Goal: Task Accomplishment & Management: Manage account settings

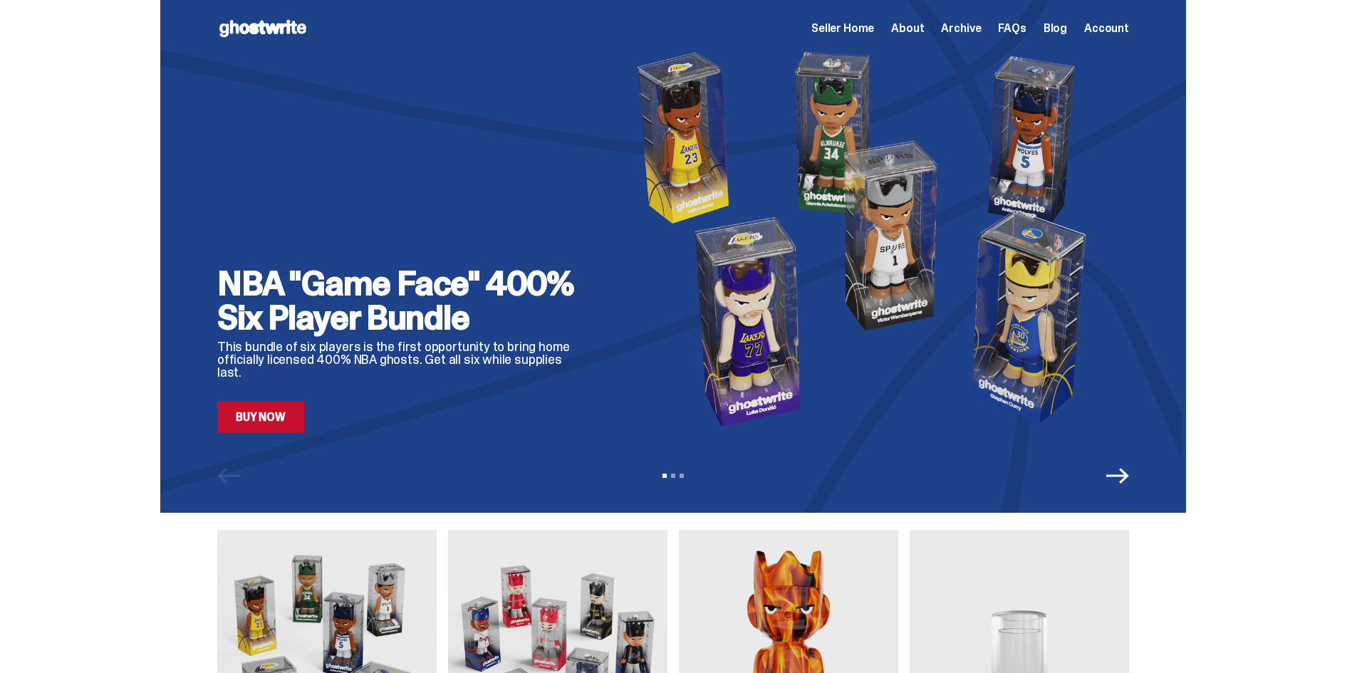
click at [1264, 342] on div "NBA "Game Face" 400% Six Player Bundle This bundle of six players is the first …" at bounding box center [673, 256] width 1347 height 513
click at [1129, 474] on icon "Next" at bounding box center [1117, 476] width 23 height 23
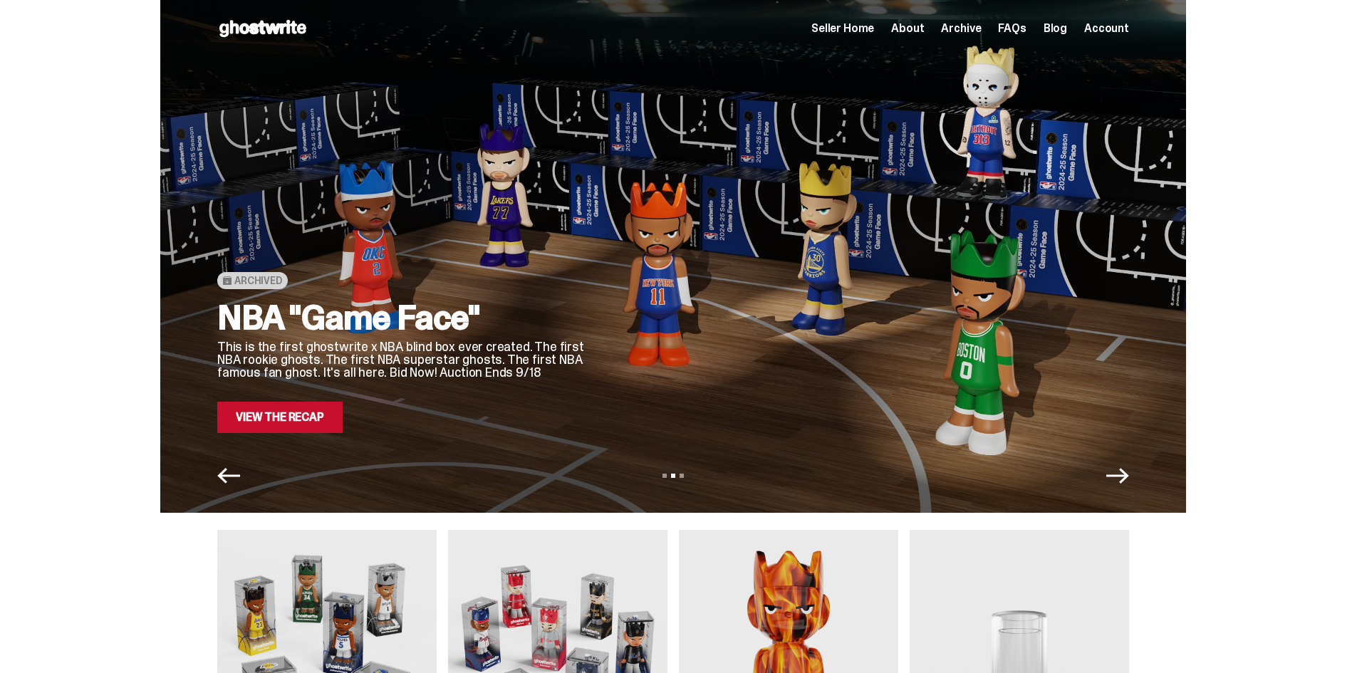
click at [1129, 472] on icon "Next" at bounding box center [1117, 476] width 23 height 16
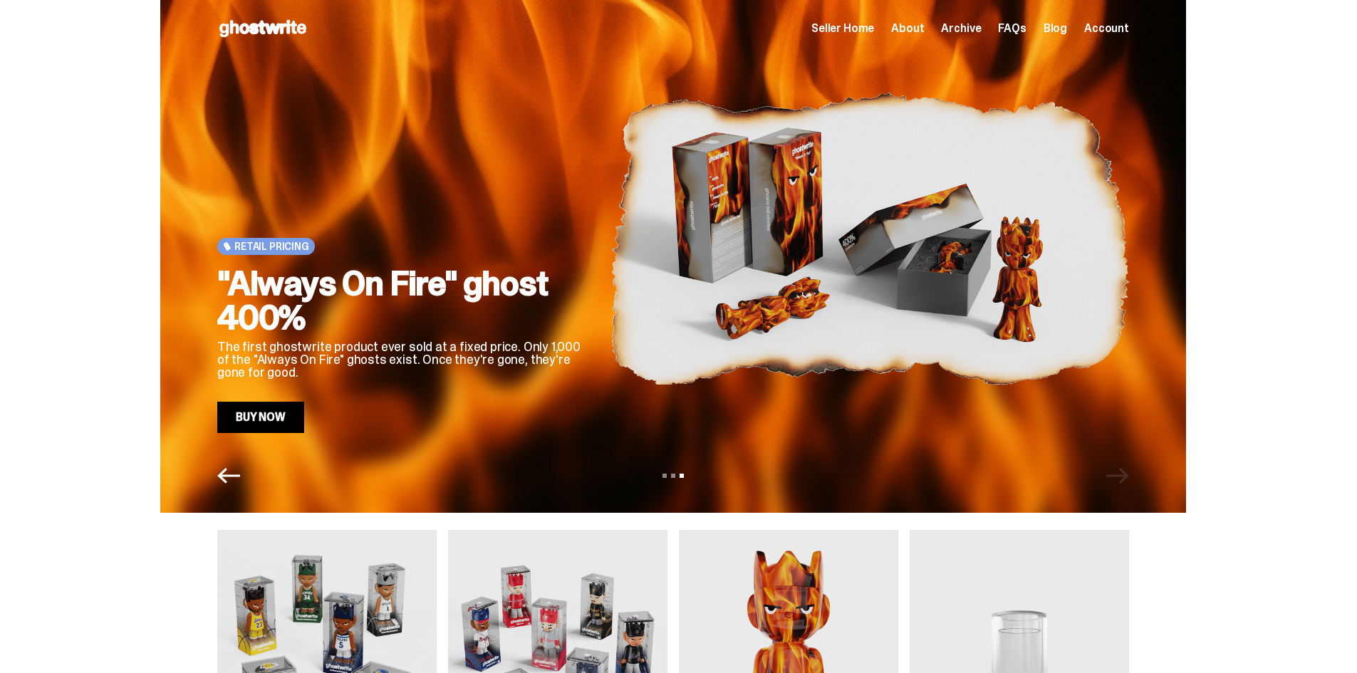
click at [240, 476] on icon "Previous" at bounding box center [228, 476] width 23 height 16
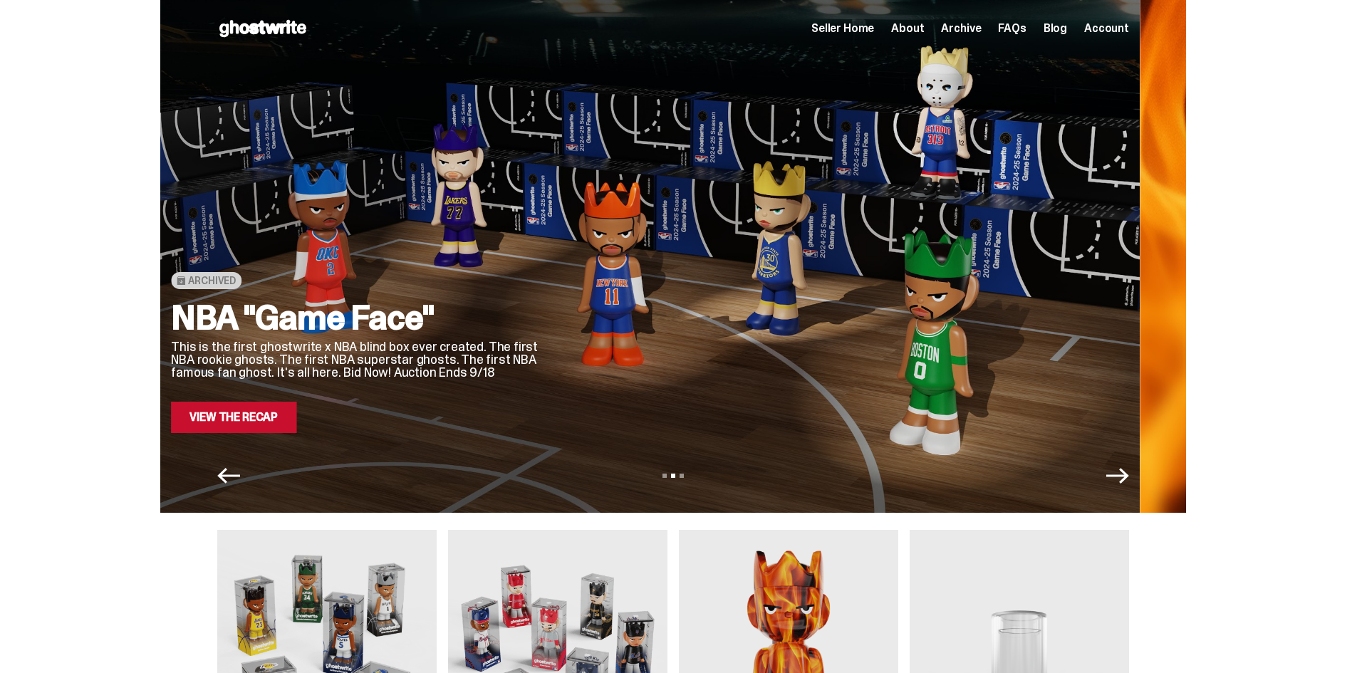
click at [240, 476] on icon "Previous" at bounding box center [228, 476] width 23 height 16
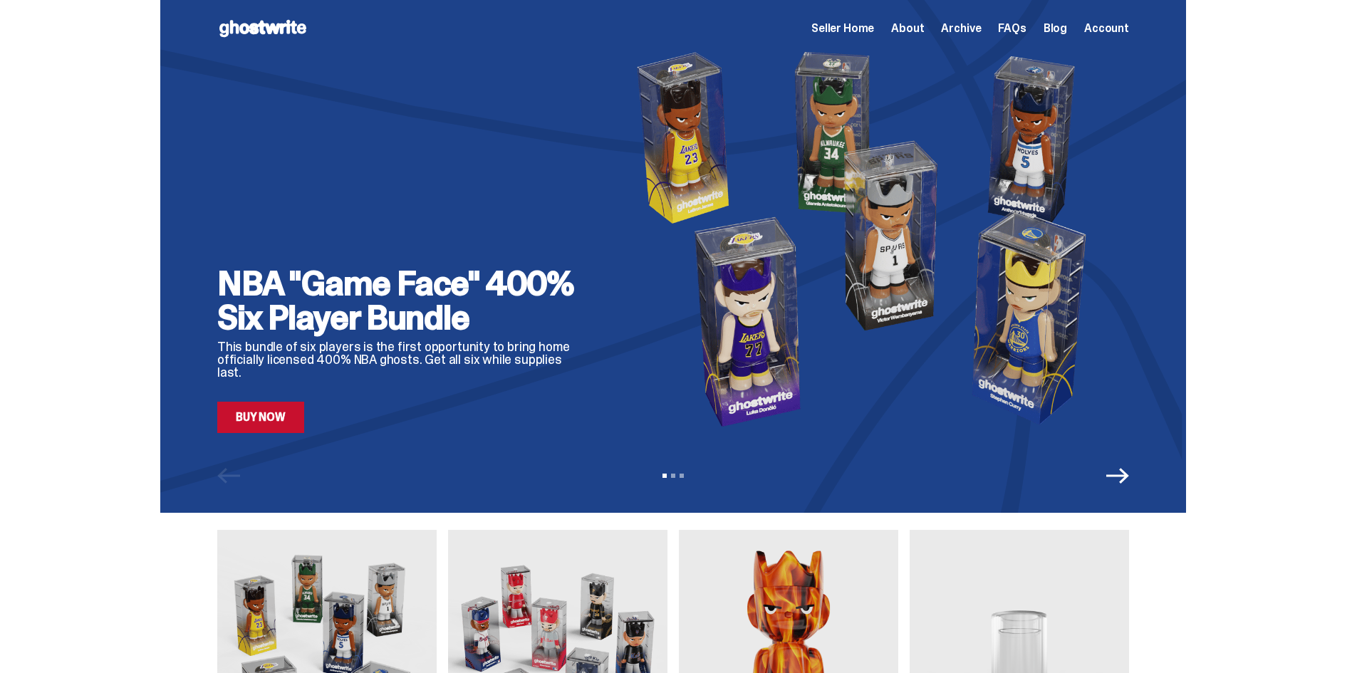
click at [1113, 484] on icon "Next" at bounding box center [1117, 476] width 23 height 23
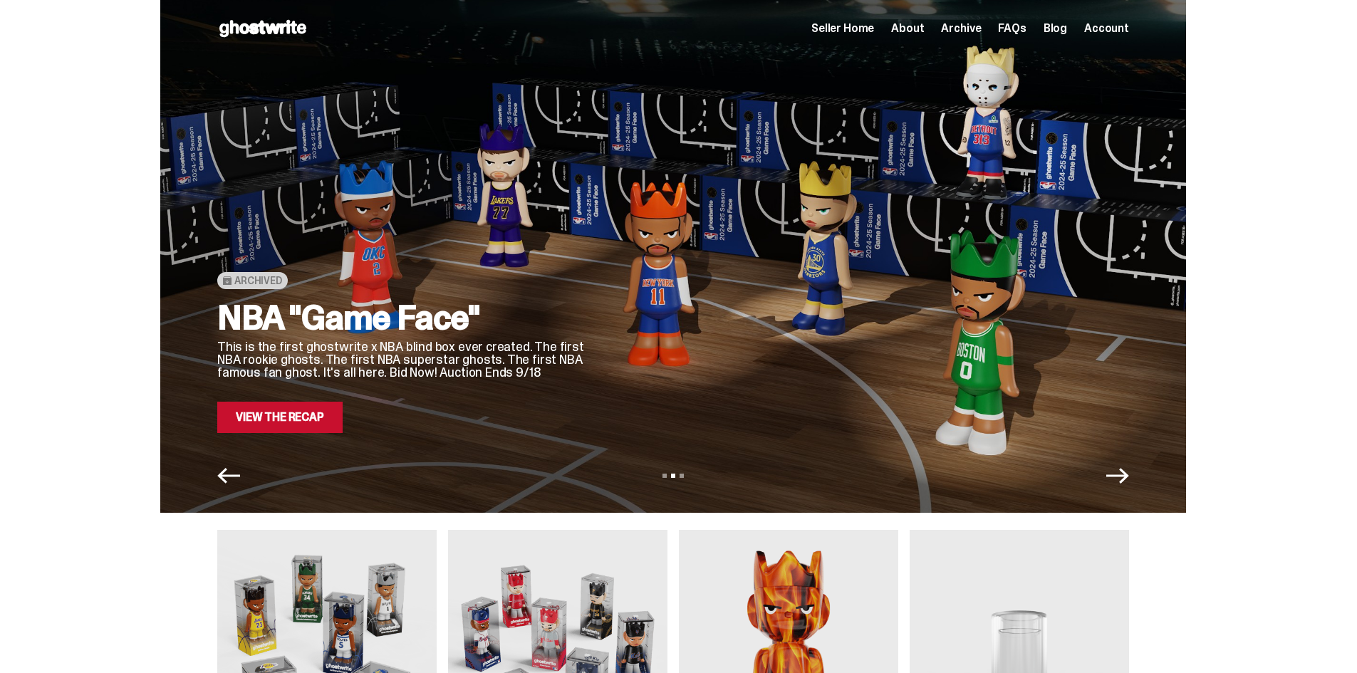
click at [240, 477] on icon "Previous" at bounding box center [228, 476] width 23 height 23
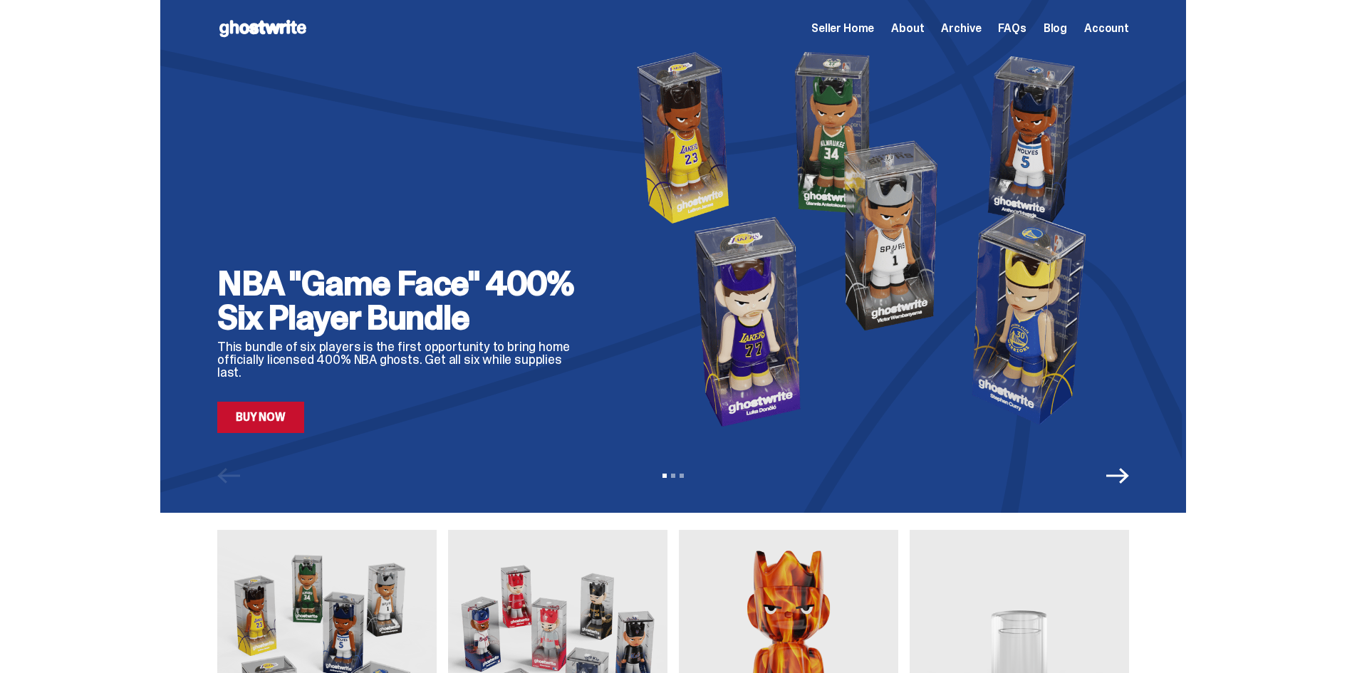
click at [1120, 479] on icon "Next" at bounding box center [1117, 476] width 23 height 23
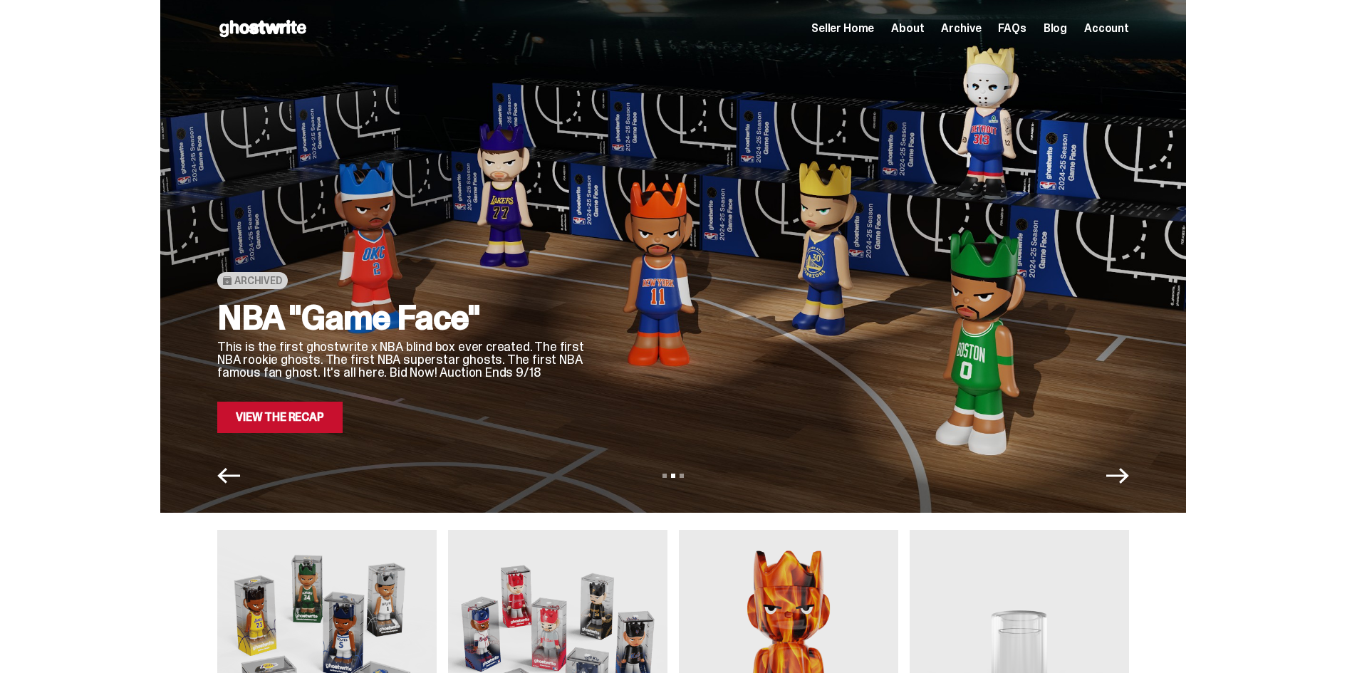
click at [240, 470] on icon "Previous" at bounding box center [228, 476] width 23 height 23
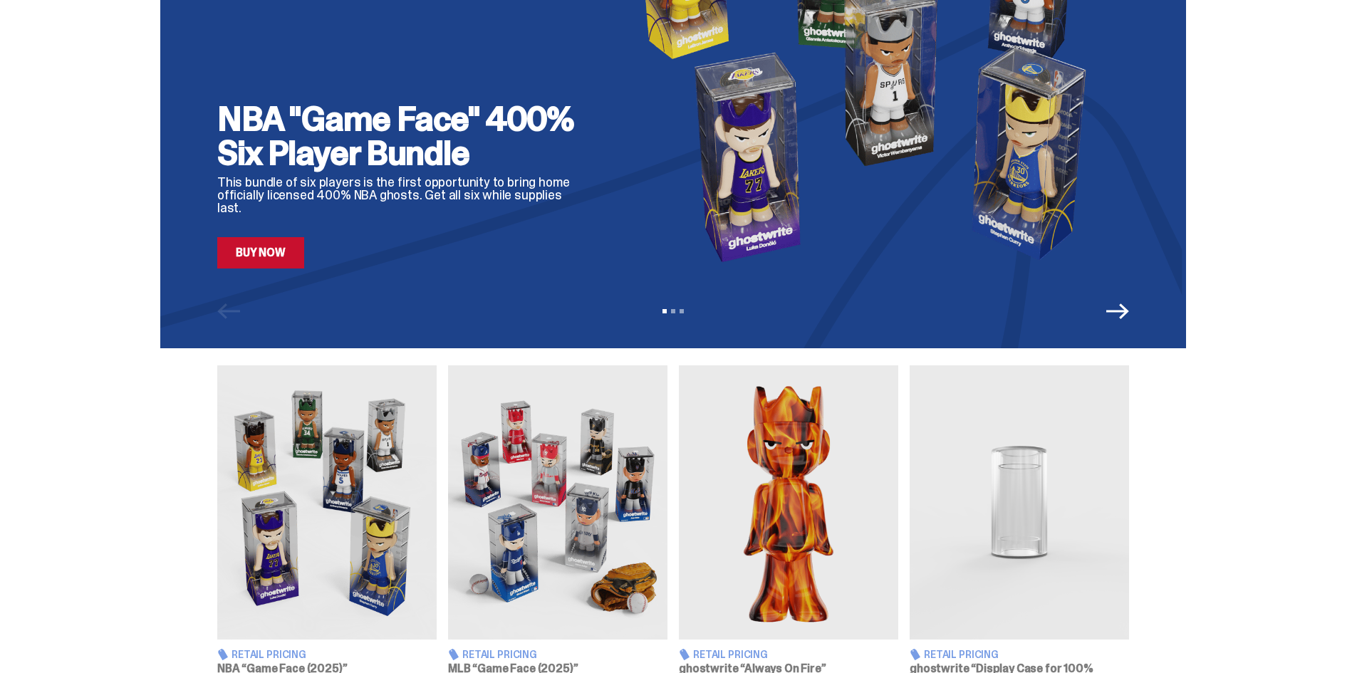
scroll to position [142, 0]
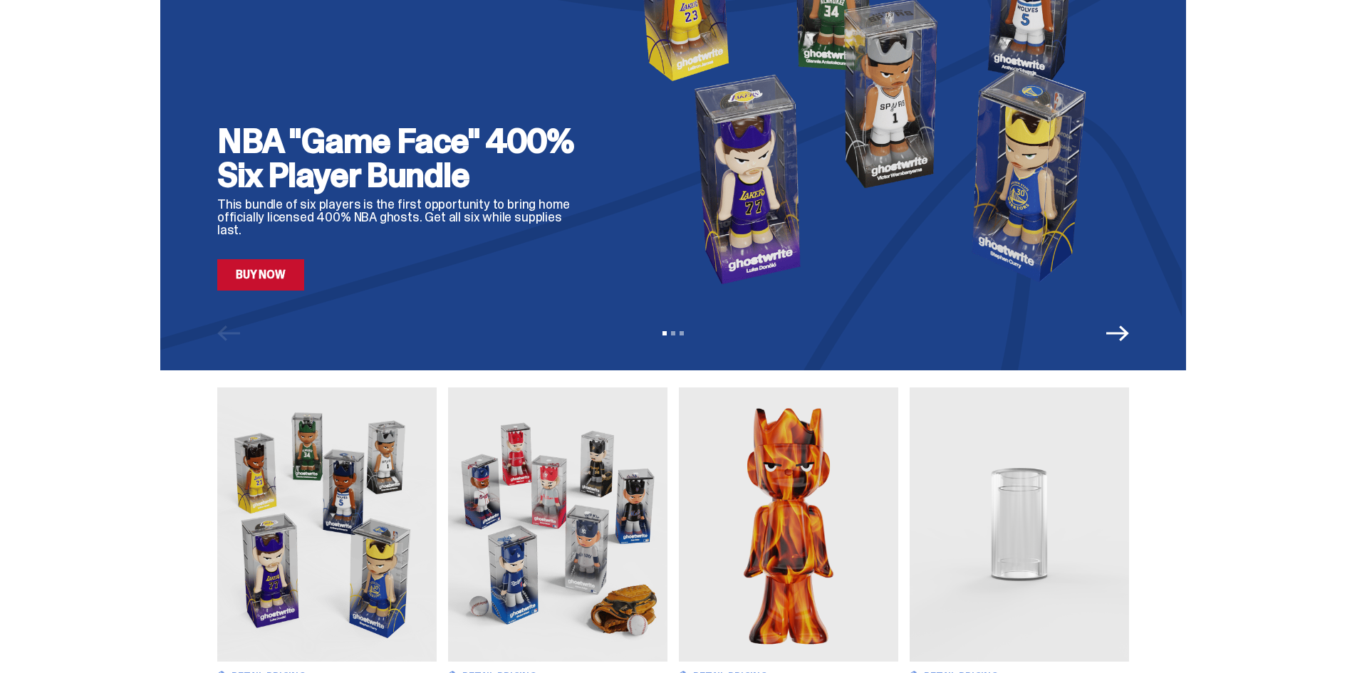
click at [1136, 336] on div "View slide 1 View slide 2 View slide 3" at bounding box center [673, 333] width 1026 height 23
click at [1129, 336] on icon "Next" at bounding box center [1117, 334] width 23 height 16
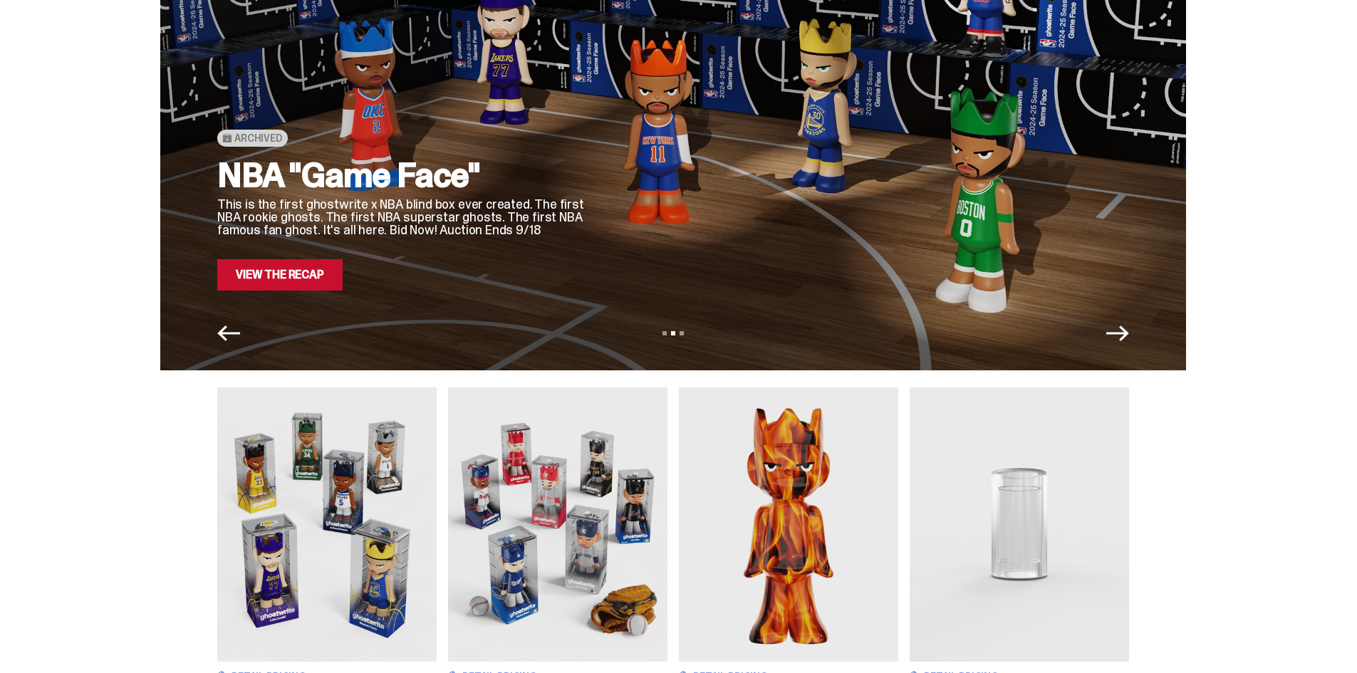
scroll to position [0, 0]
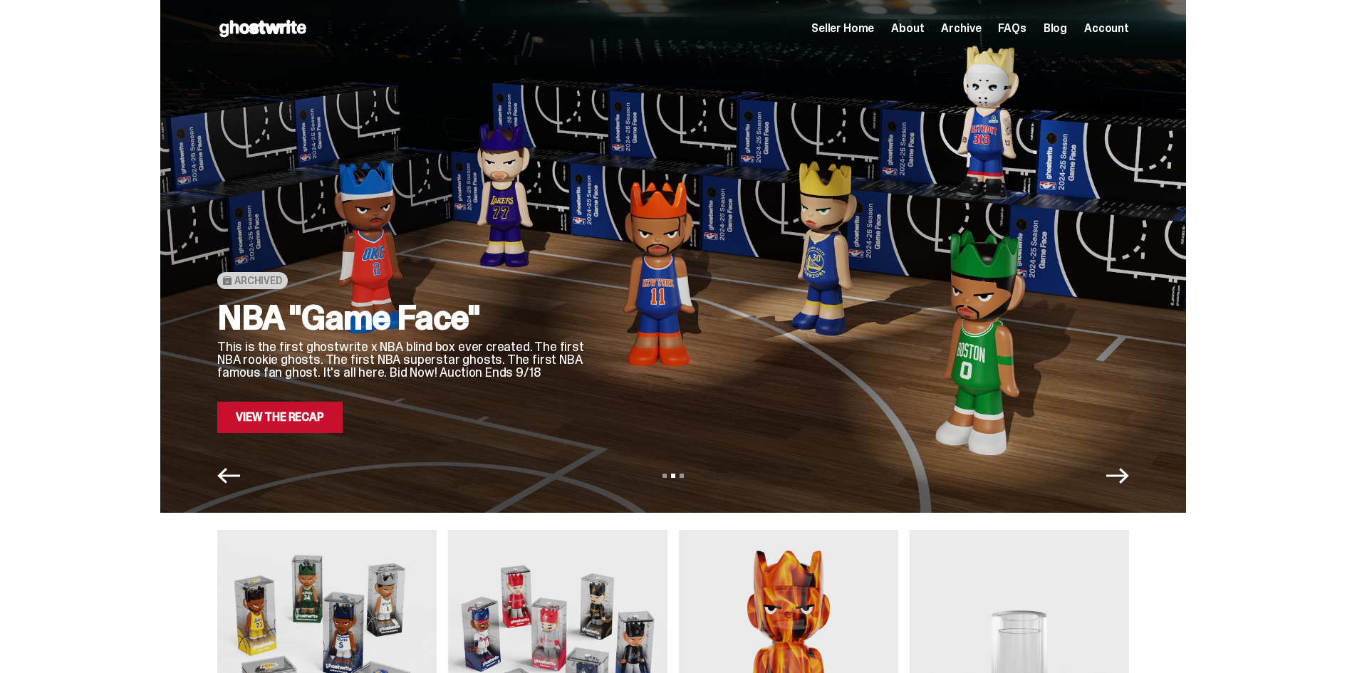
click at [110, 393] on div "NBA "Game Face" 400% Six Player Bundle This bundle of six players is the first …" at bounding box center [673, 256] width 1347 height 513
click at [1269, 471] on div "NBA "Game Face" 400% Six Player Bundle This bundle of six players is the first …" at bounding box center [673, 256] width 1347 height 513
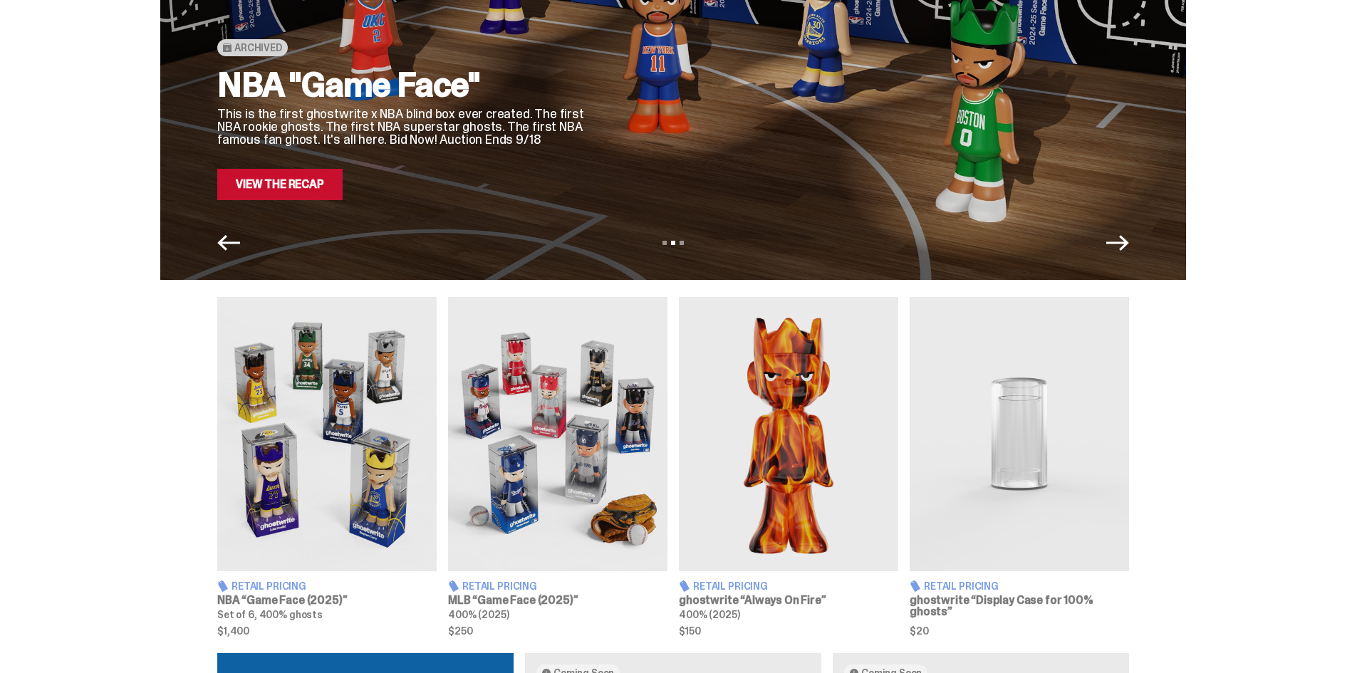
scroll to position [285, 0]
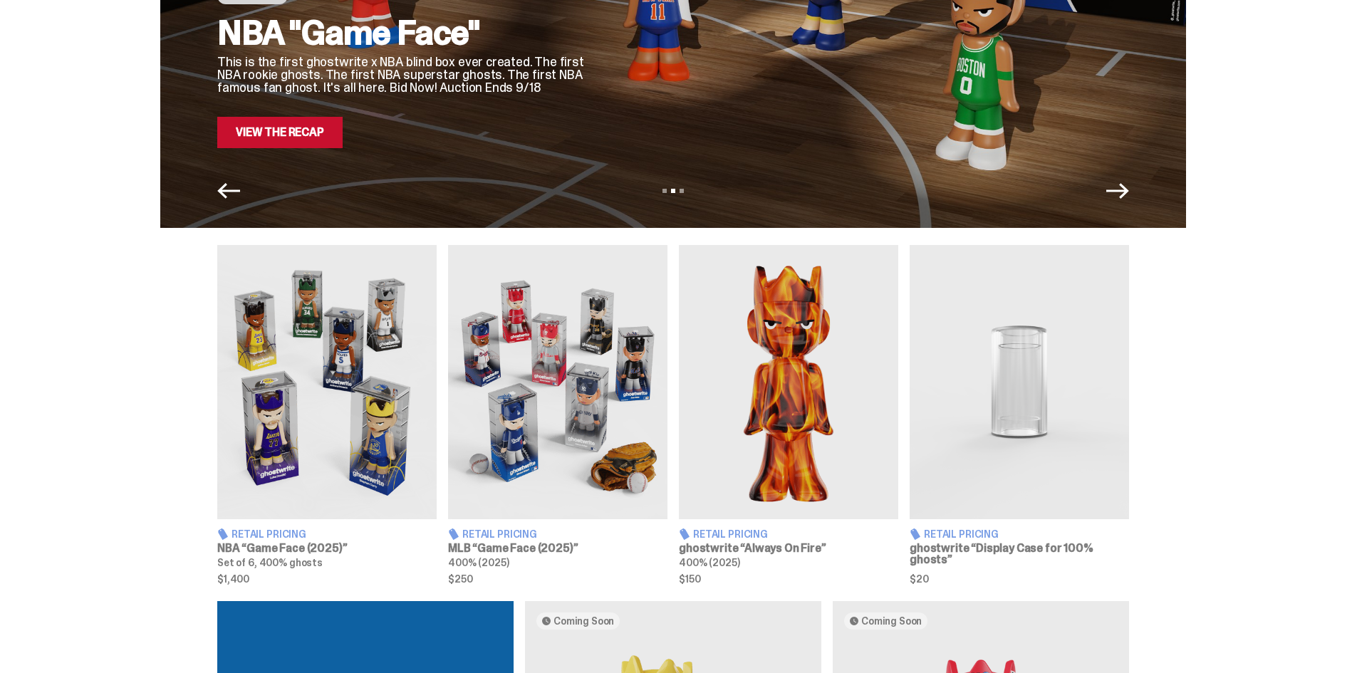
click at [1293, 388] on div "Retail Pricing NBA “Game Face (2025)” Set of 6, 400% ghosts $1,400 Retail Prici…" at bounding box center [673, 414] width 1347 height 339
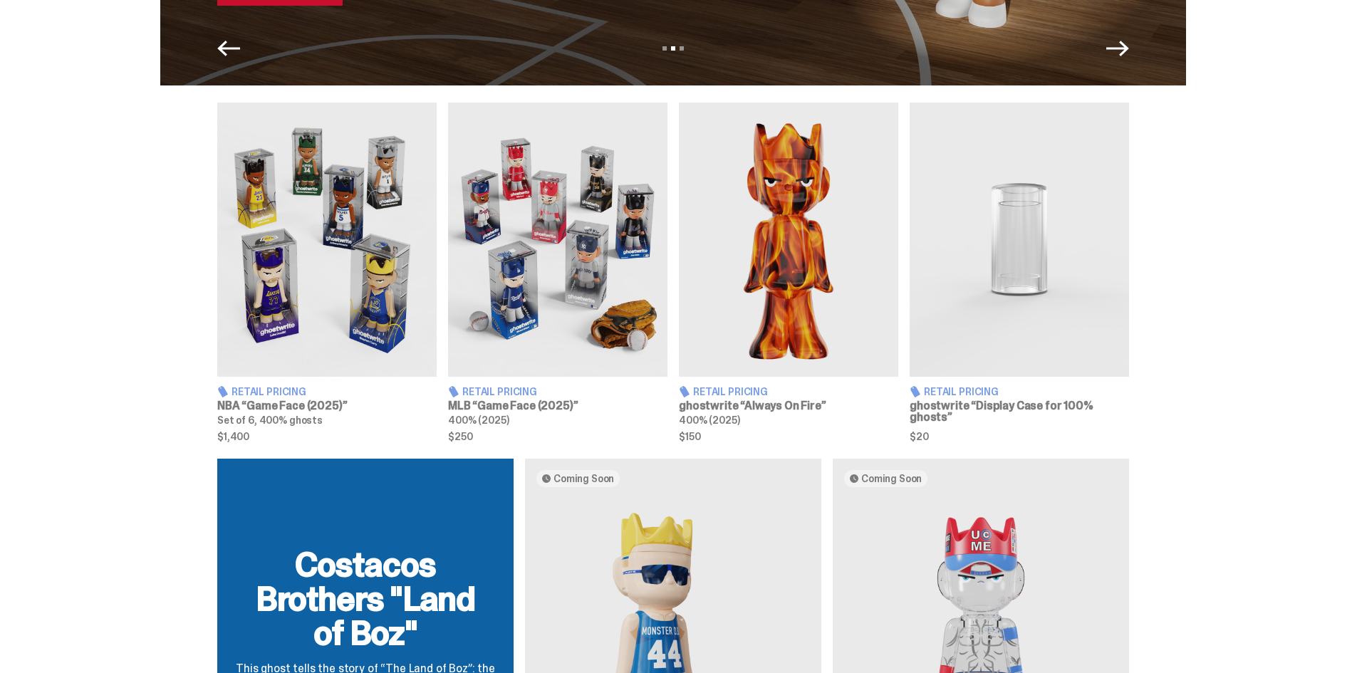
scroll to position [0, 0]
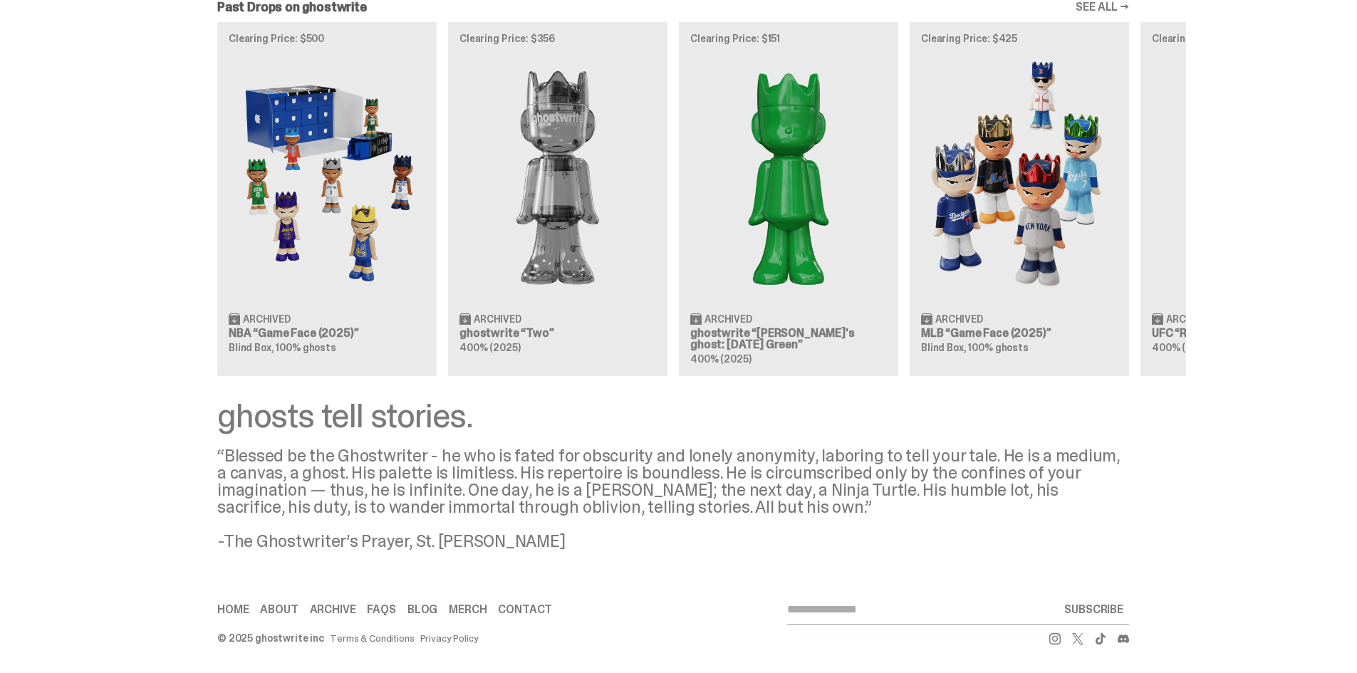
drag, startPoint x: 1322, startPoint y: 300, endPoint x: 1319, endPoint y: 309, distance: 9.7
click at [1319, 308] on div "Past Drops on ghostwrite SEE ALL → Clearing Price: $500 Archived NBA “Game Face…" at bounding box center [673, 188] width 1347 height 375
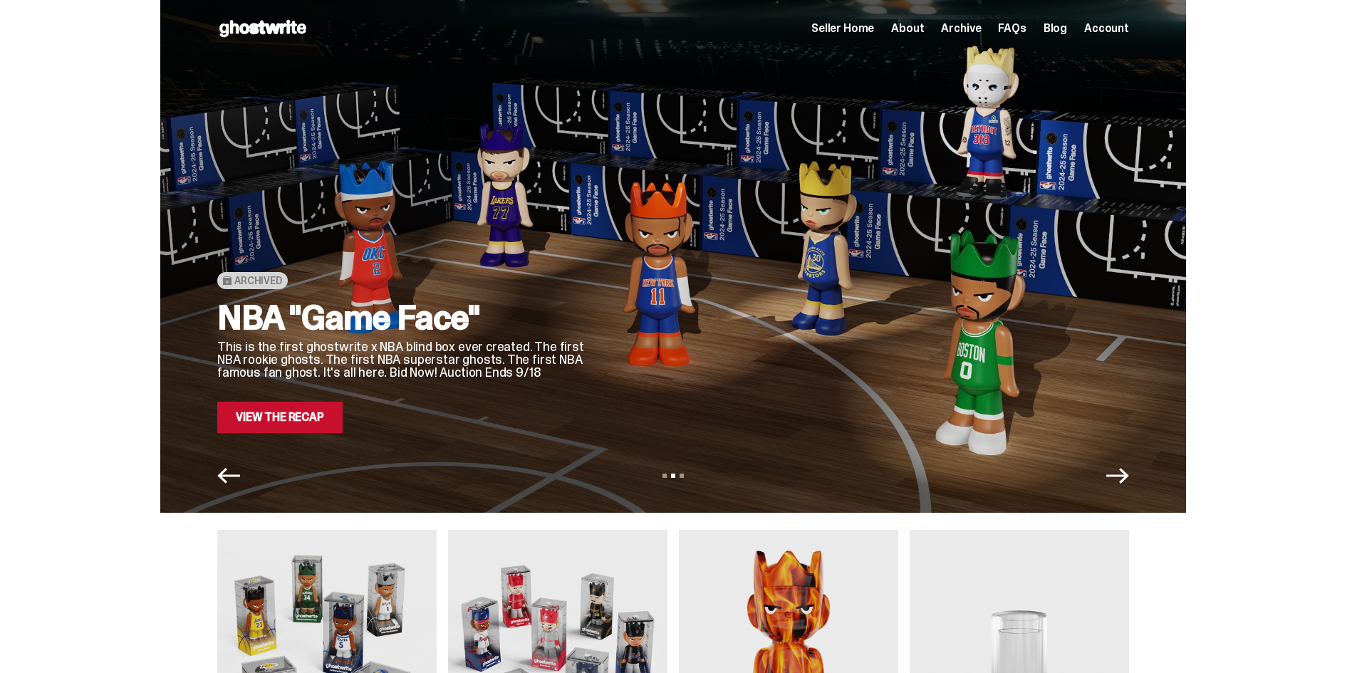
click at [1285, 175] on div "NBA "Game Face" 400% Six Player Bundle This bundle of six players is the first …" at bounding box center [673, 256] width 1347 height 513
click at [1116, 472] on icon "Next" at bounding box center [1117, 476] width 23 height 23
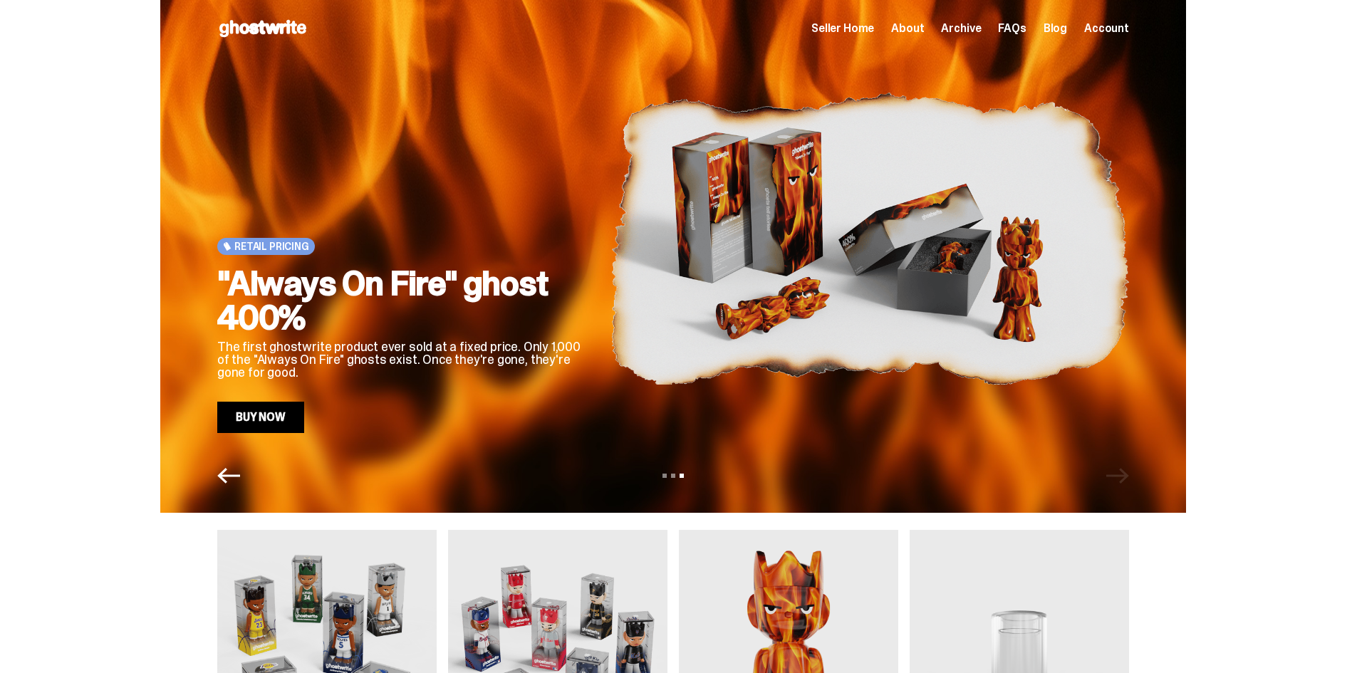
click at [232, 480] on icon "Previous" at bounding box center [228, 476] width 23 height 23
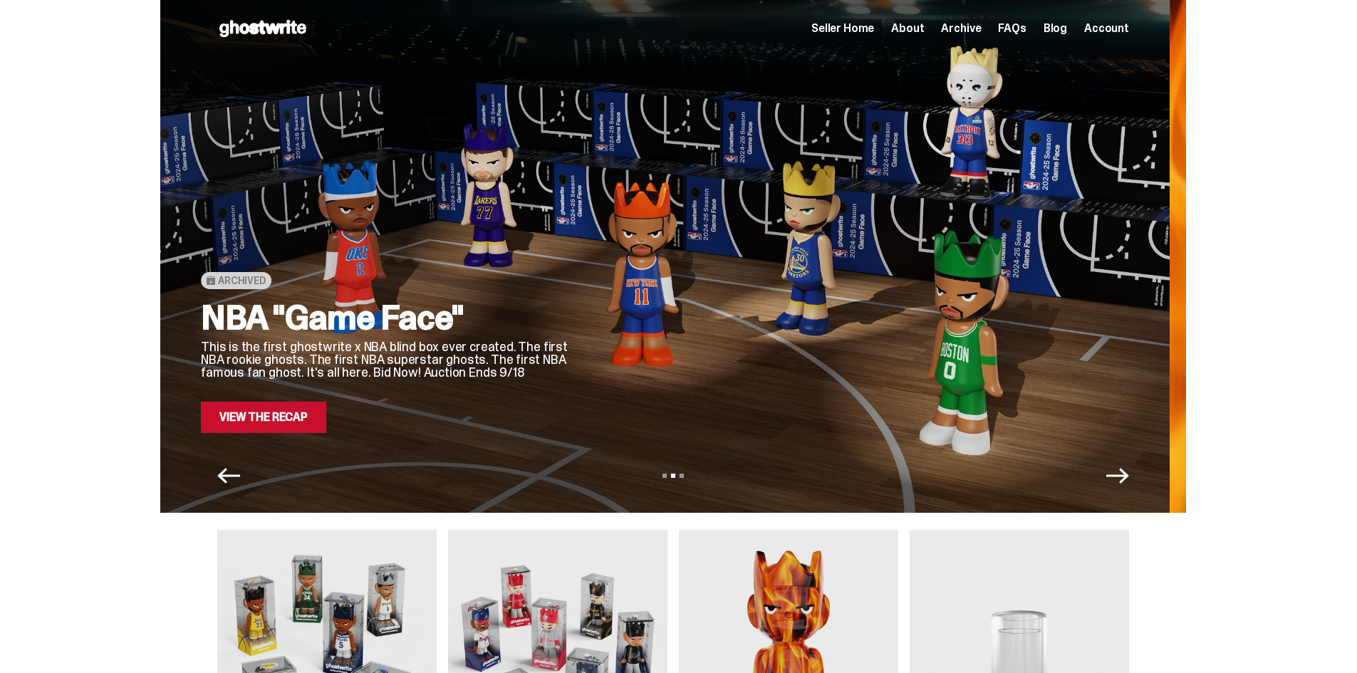
click at [232, 479] on icon "Previous" at bounding box center [228, 476] width 23 height 23
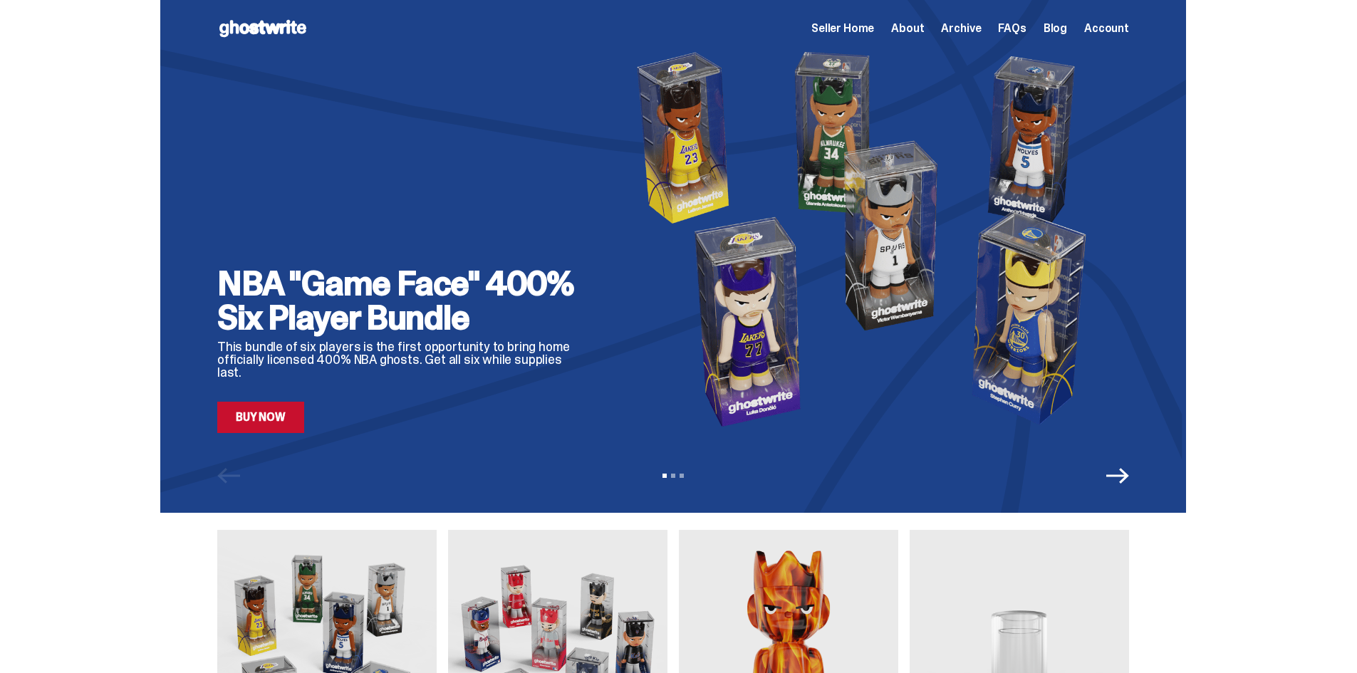
click at [862, 20] on div "Seller Home About Archive FAQs Blog Account" at bounding box center [970, 28] width 318 height 17
click at [862, 28] on span "Seller Home" at bounding box center [842, 28] width 63 height 11
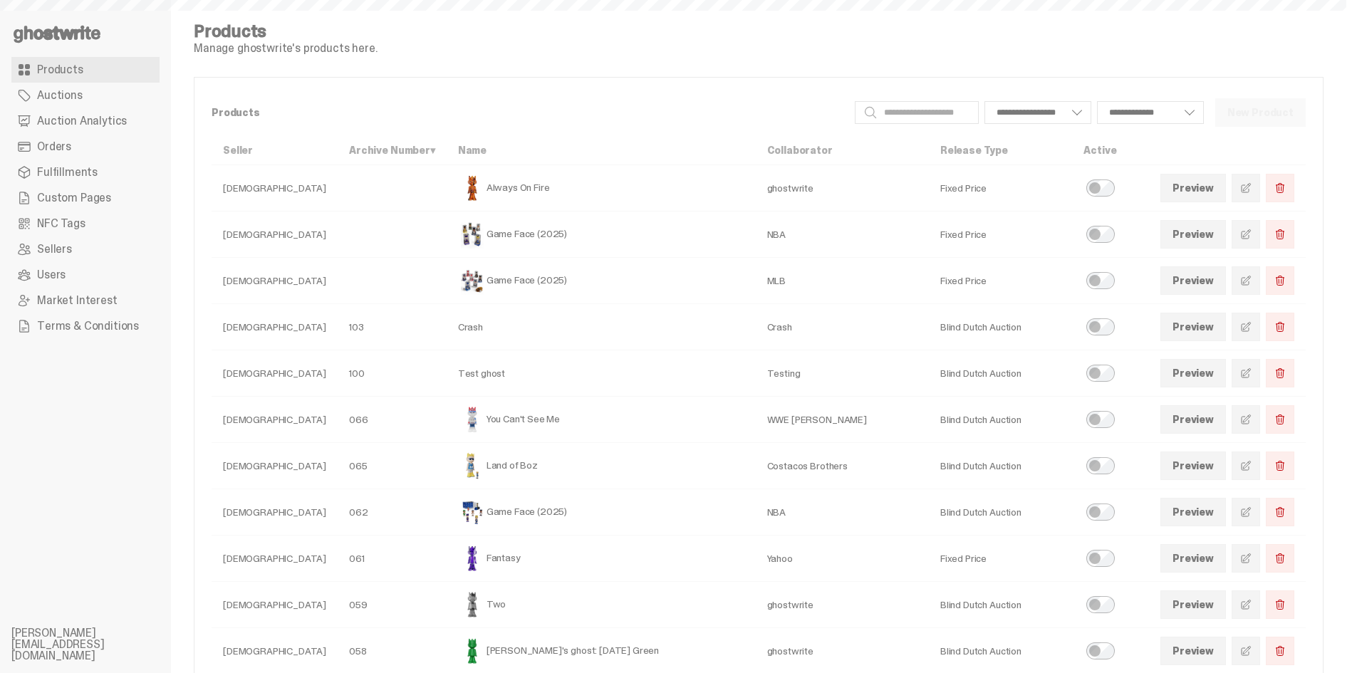
select select
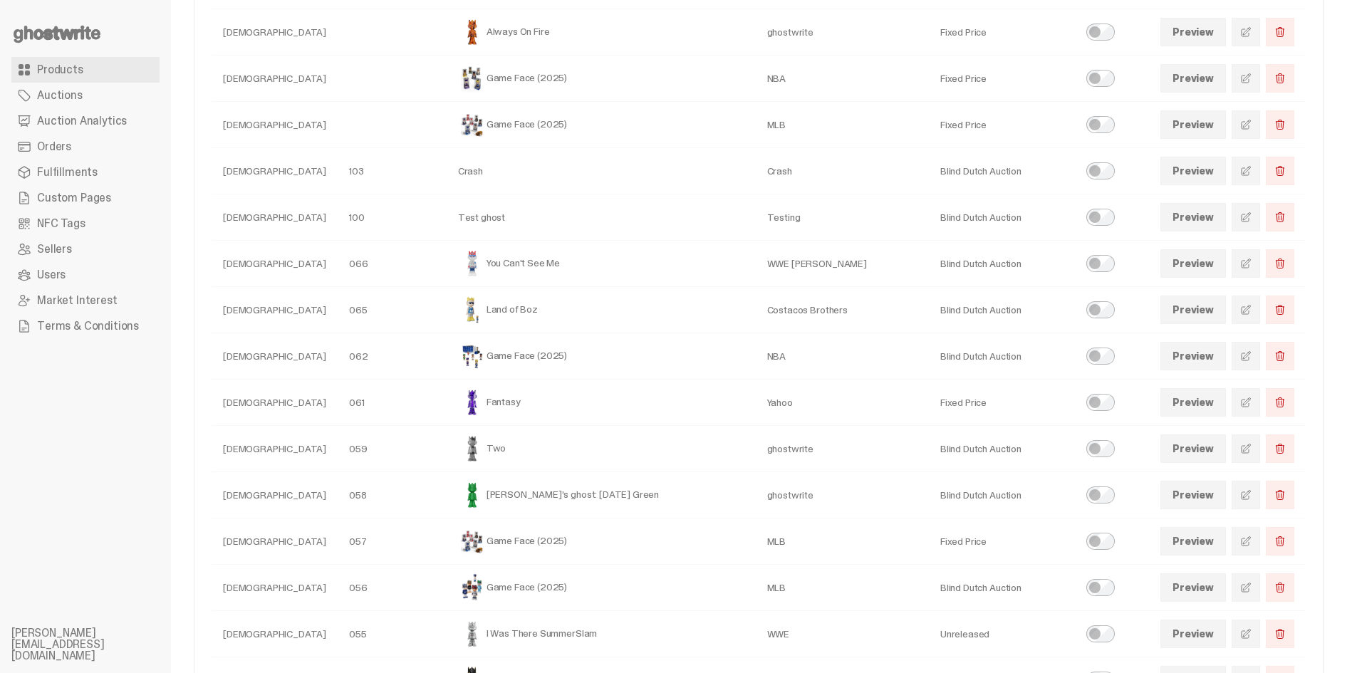
scroll to position [214, 0]
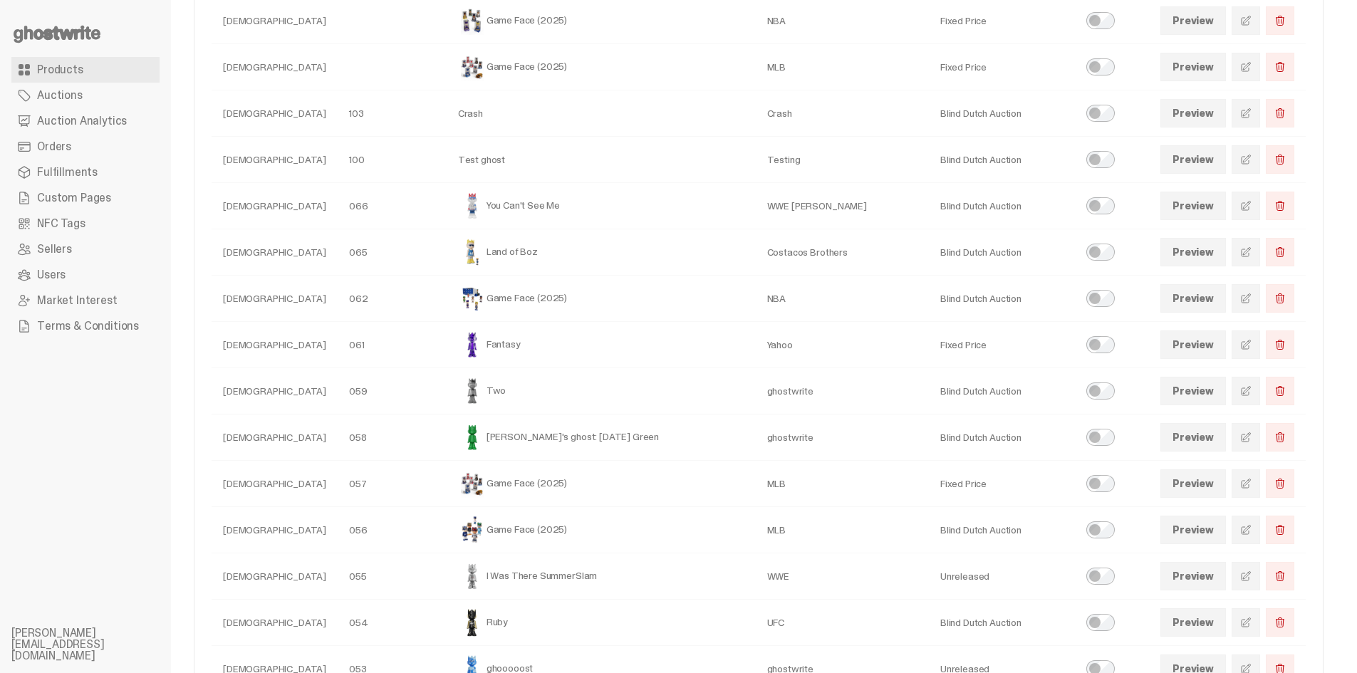
click at [1260, 444] on link at bounding box center [1246, 437] width 28 height 28
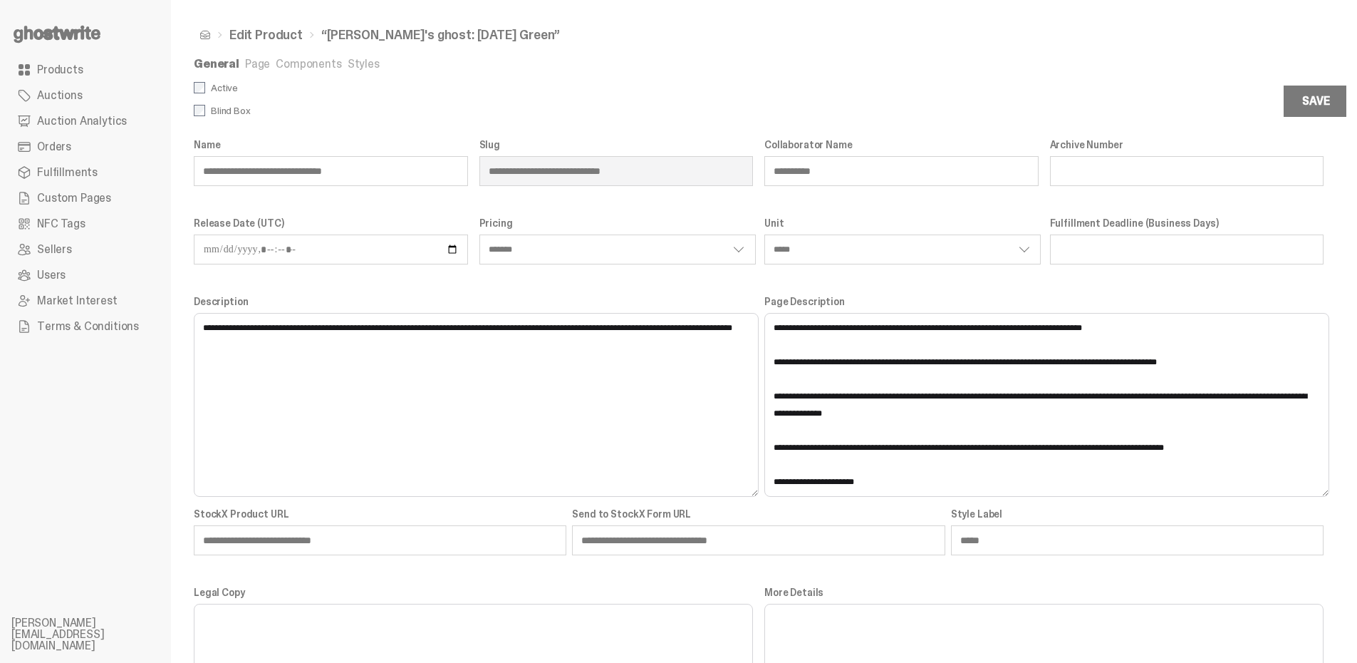
click at [361, 63] on link "Styles" at bounding box center [364, 63] width 32 height 15
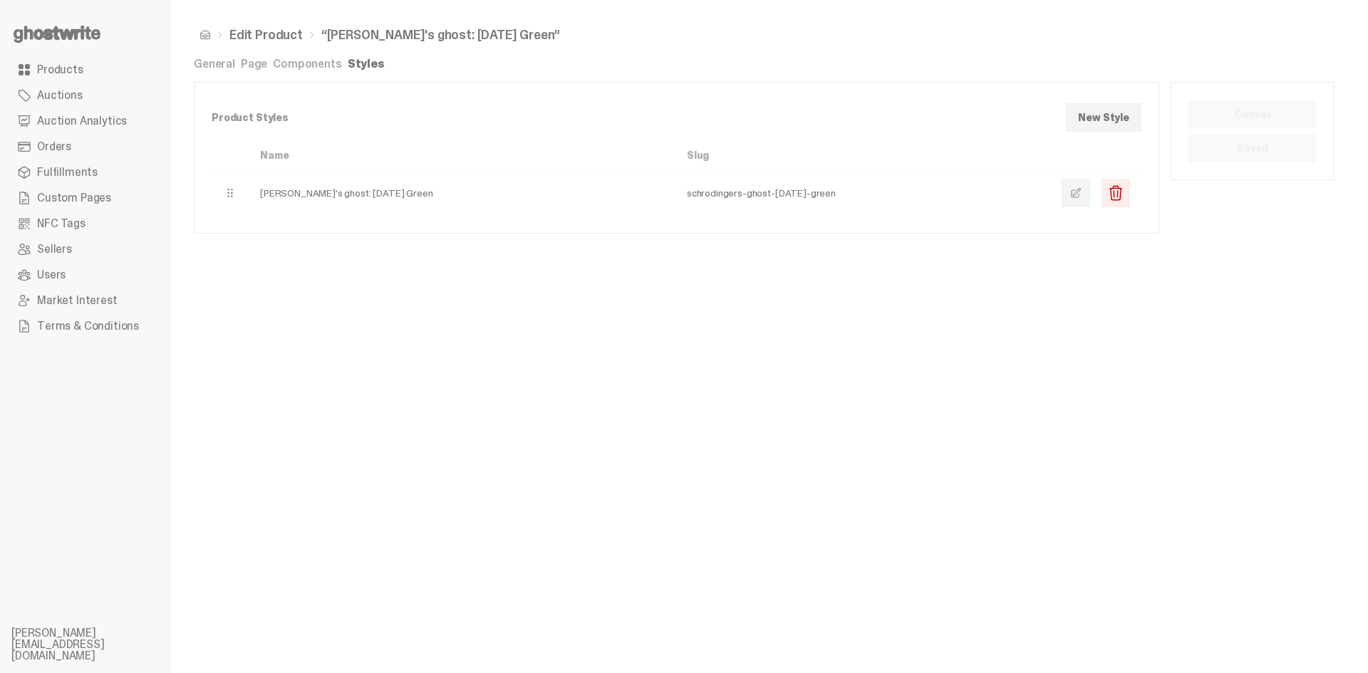
click at [1072, 194] on span at bounding box center [1075, 192] width 11 height 11
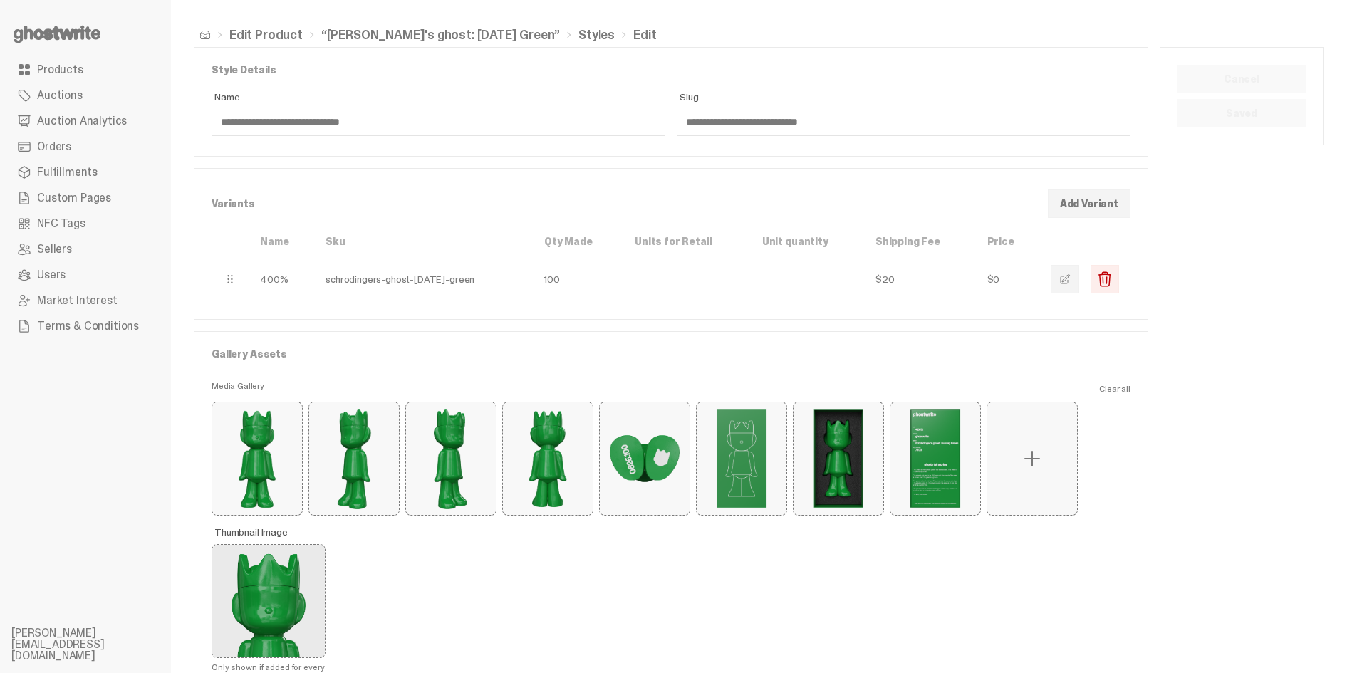
click at [1071, 279] on span "button" at bounding box center [1064, 279] width 11 height 11
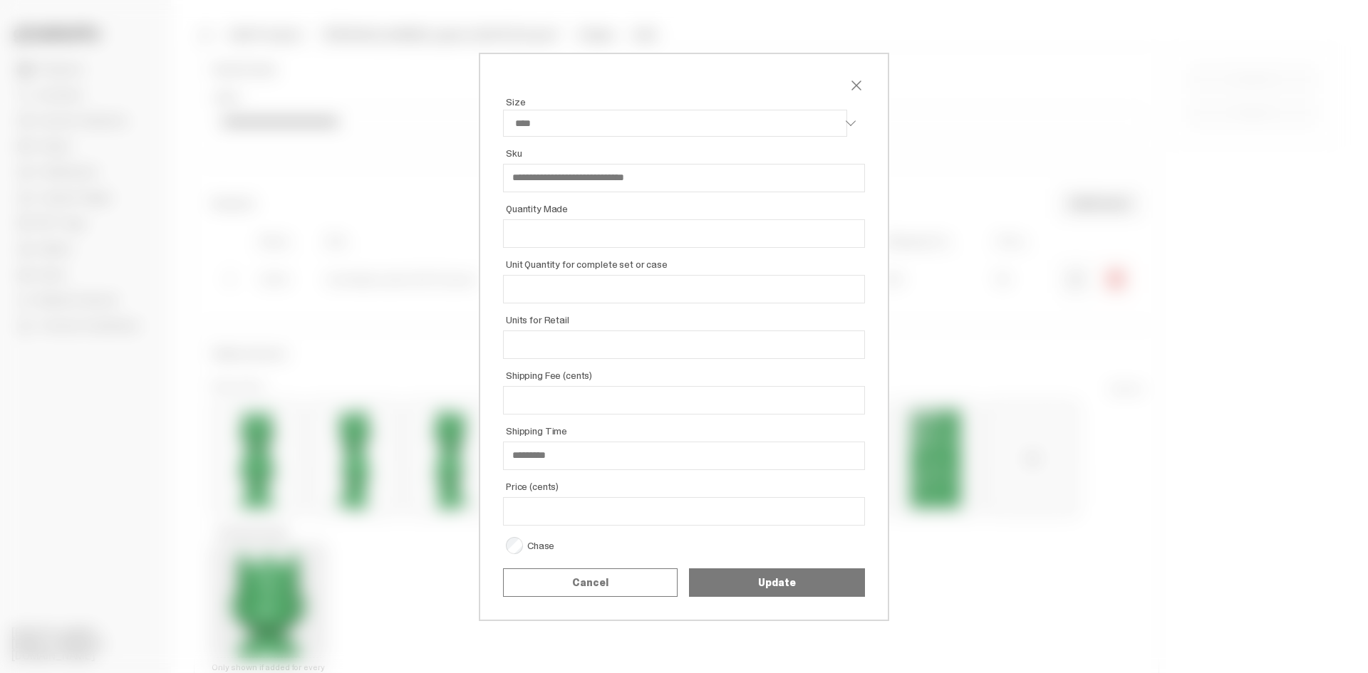
click at [852, 81] on span "close" at bounding box center [856, 85] width 17 height 17
